Goal: Task Accomplishment & Management: Use online tool/utility

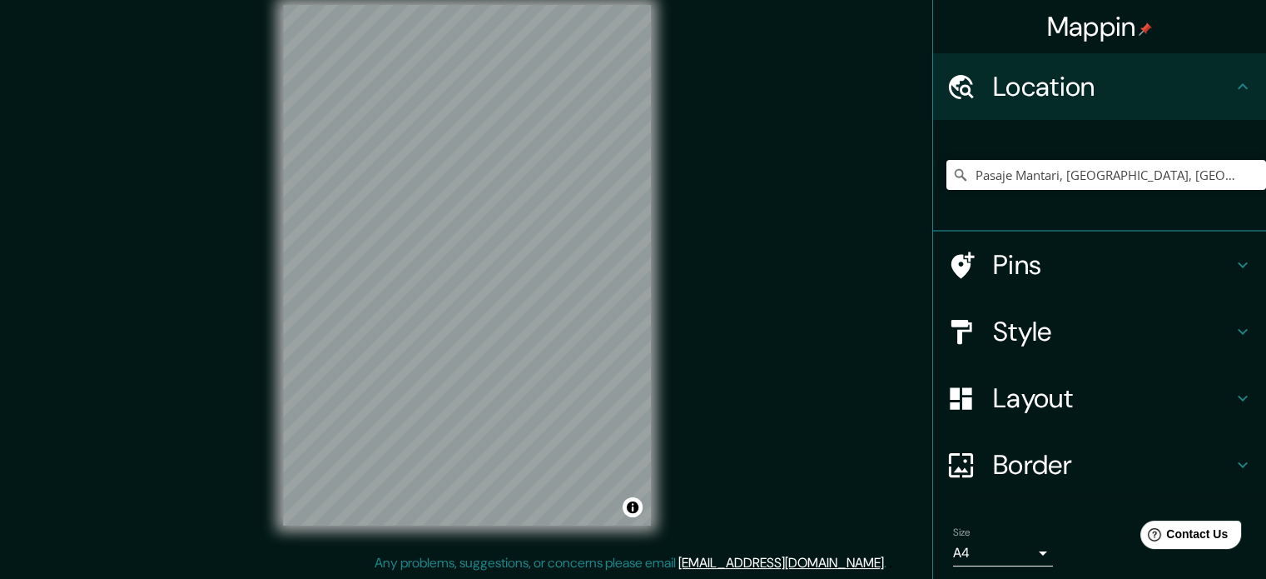
click at [665, 122] on div "© Mapbox © OpenStreetMap Improve this map" at bounding box center [466, 265] width 421 height 574
click at [1206, 275] on h4 "Pins" at bounding box center [1113, 264] width 240 height 33
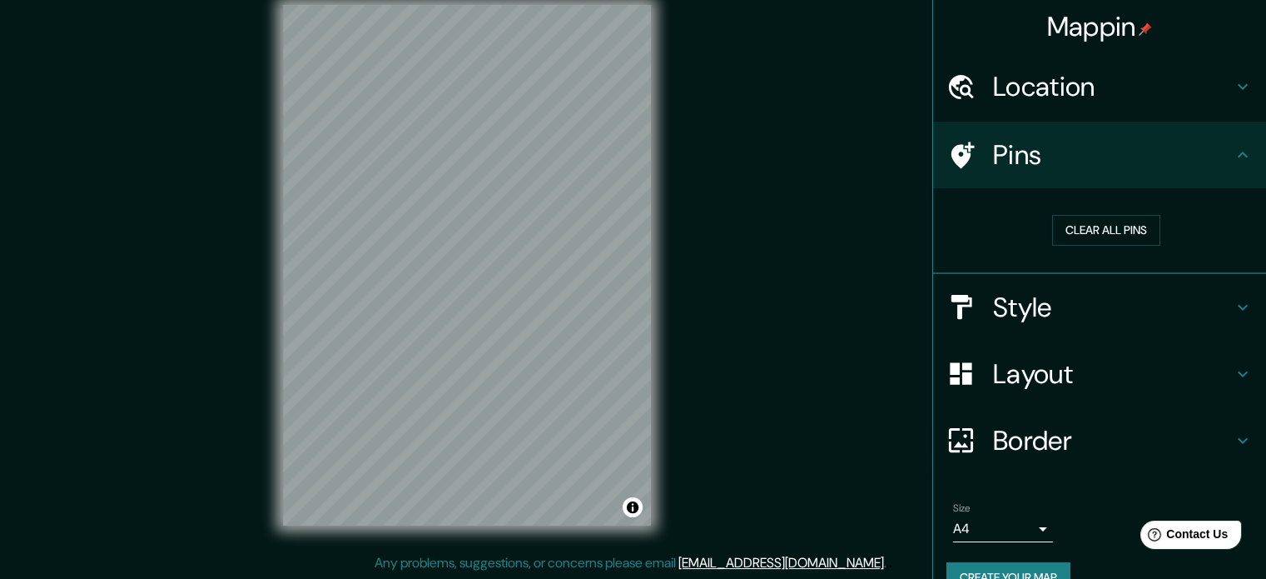
click at [1051, 322] on div "Style" at bounding box center [1099, 307] width 333 height 67
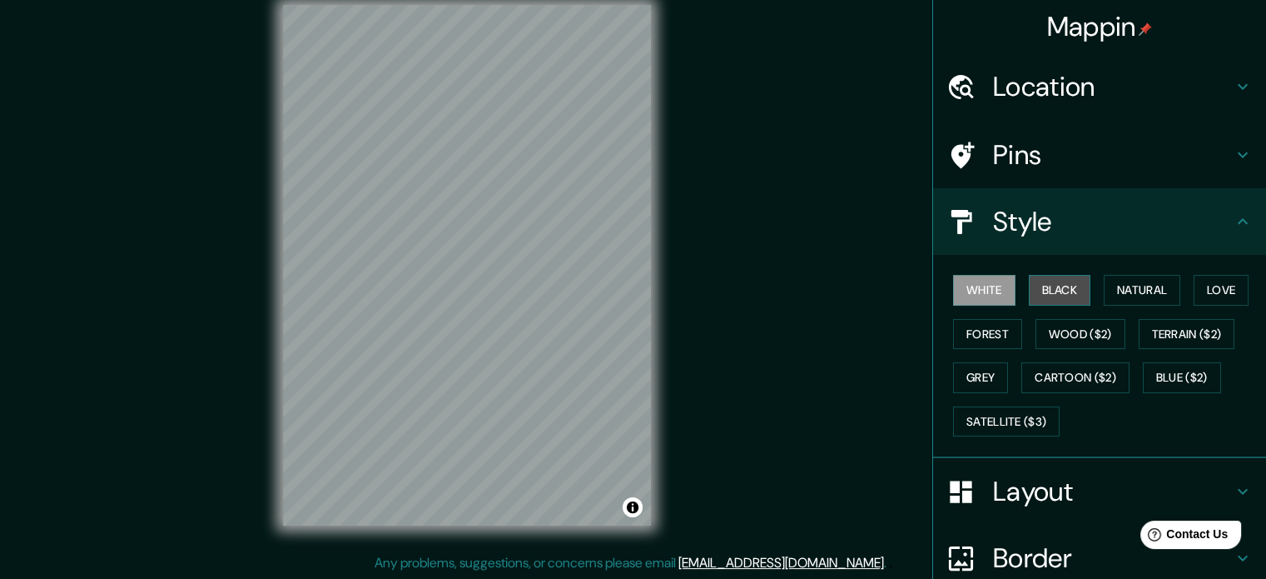
click at [1047, 296] on button "Black" at bounding box center [1060, 290] width 62 height 31
click at [1225, 286] on button "Love" at bounding box center [1221, 290] width 55 height 31
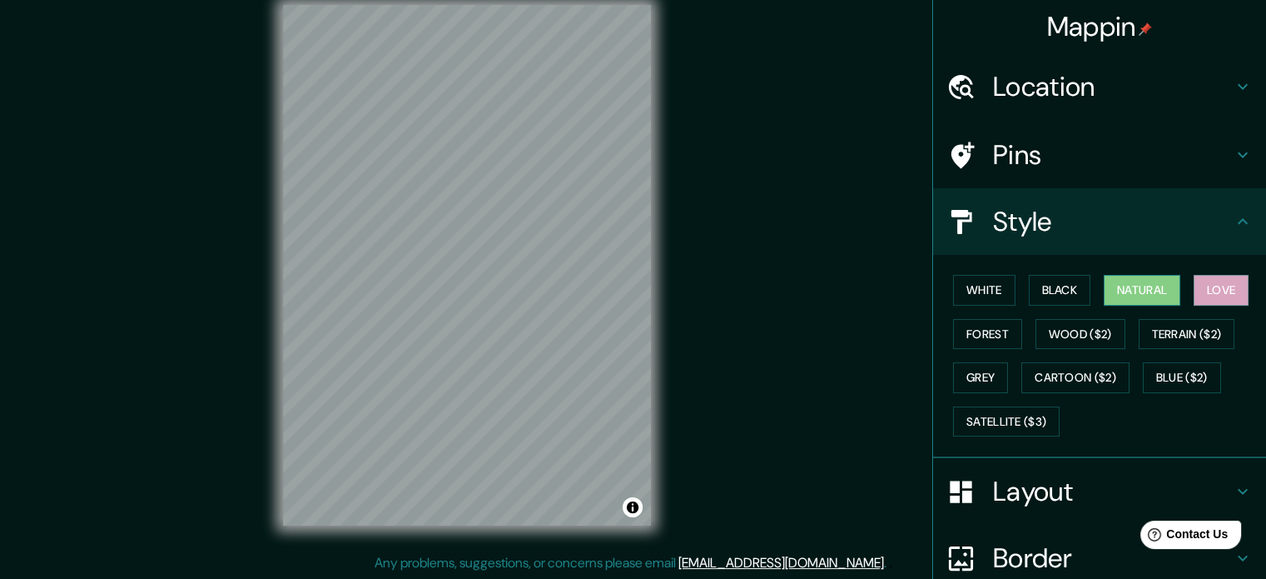
click at [1133, 296] on button "Natural" at bounding box center [1142, 290] width 77 height 31
click at [1002, 335] on button "Forest" at bounding box center [987, 334] width 69 height 31
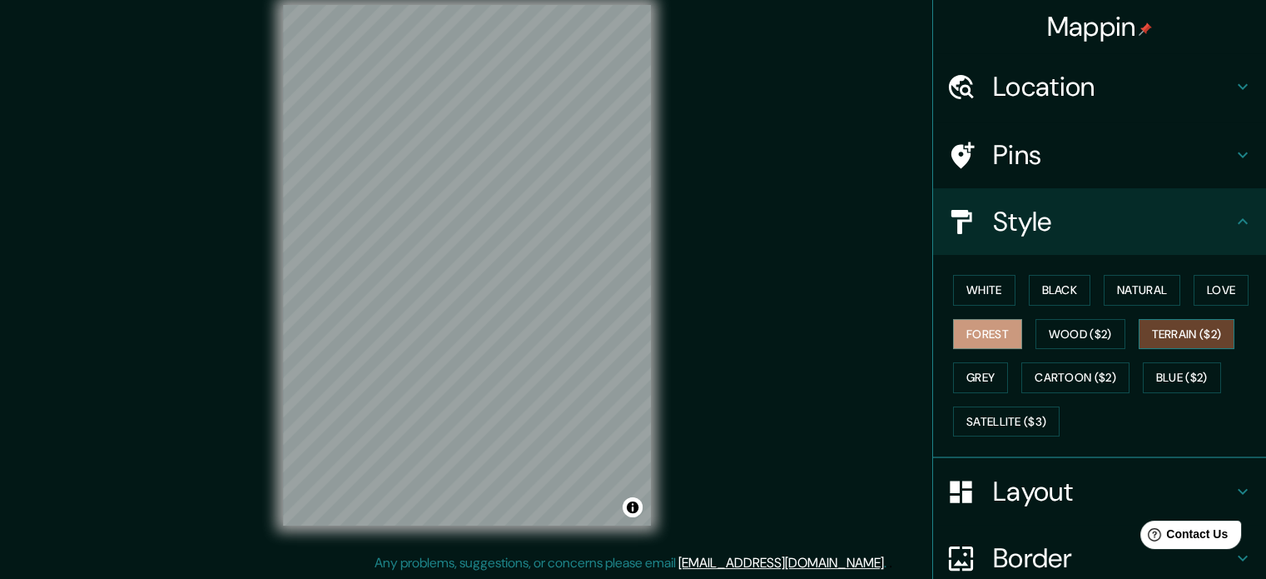
click at [1171, 336] on button "Terrain ($2)" at bounding box center [1187, 334] width 97 height 31
click at [1002, 425] on button "Satellite ($3)" at bounding box center [1006, 421] width 107 height 31
click at [1150, 333] on button "Terrain ($2)" at bounding box center [1187, 334] width 97 height 31
click at [1094, 339] on button "Wood ($2)" at bounding box center [1081, 334] width 90 height 31
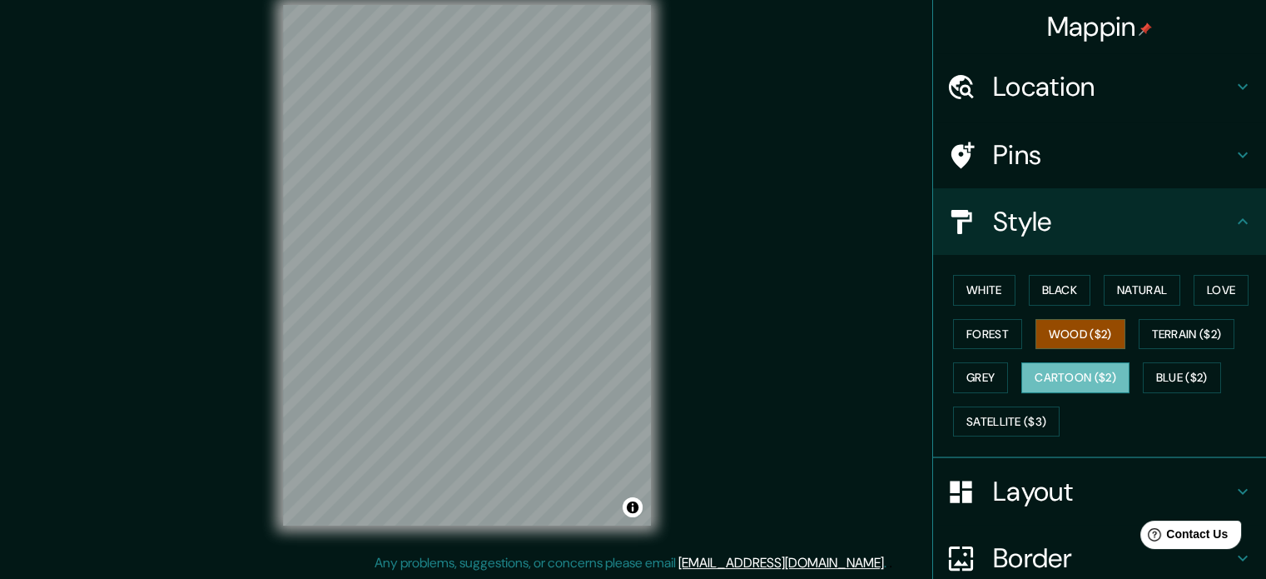
click at [1048, 383] on button "Cartoon ($2)" at bounding box center [1076, 377] width 108 height 31
click at [1160, 370] on button "Blue ($2)" at bounding box center [1182, 377] width 78 height 31
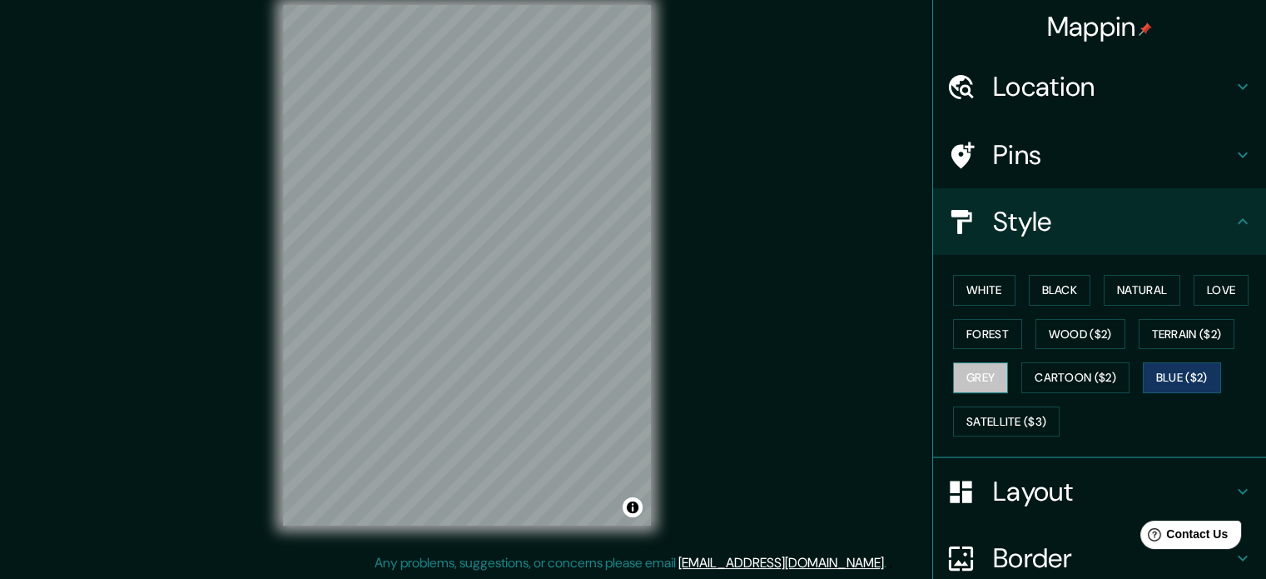
click at [958, 375] on button "Grey" at bounding box center [980, 377] width 55 height 31
click at [1176, 322] on button "Terrain ($2)" at bounding box center [1187, 334] width 97 height 31
click at [1092, 316] on div "White Black Natural Love Forest Wood ($2) Terrain ($2) Grey Cartoon ($2) Blue (…" at bounding box center [1107, 355] width 320 height 175
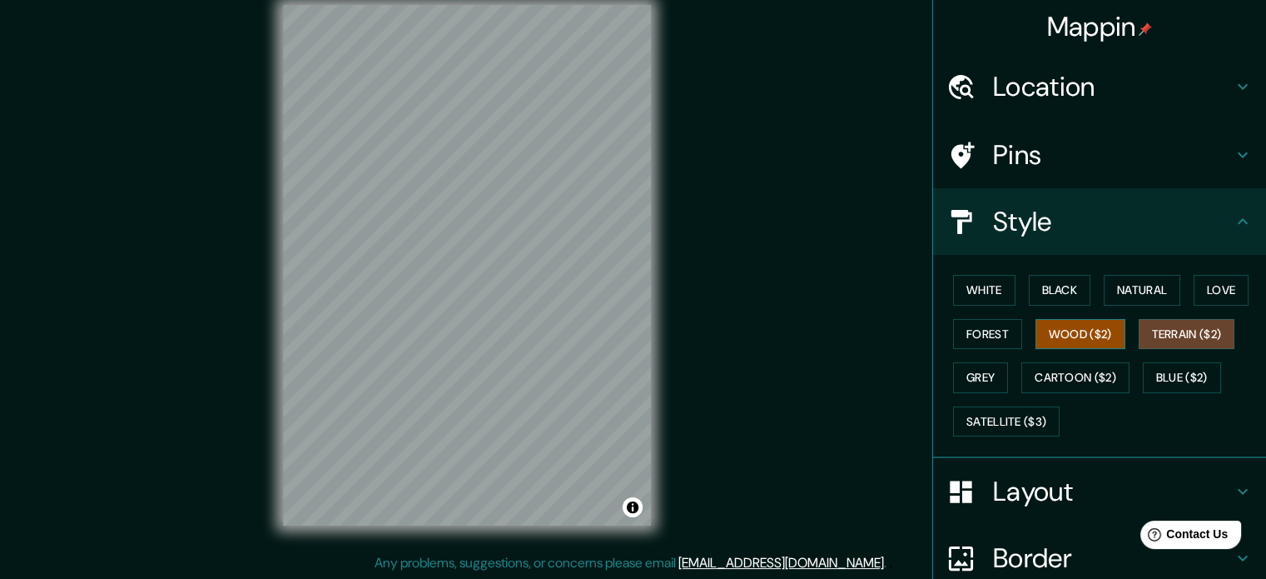
click at [1070, 337] on button "Wood ($2)" at bounding box center [1081, 334] width 90 height 31
click at [1114, 282] on button "Natural" at bounding box center [1142, 290] width 77 height 31
